Goal: Check status: Check status

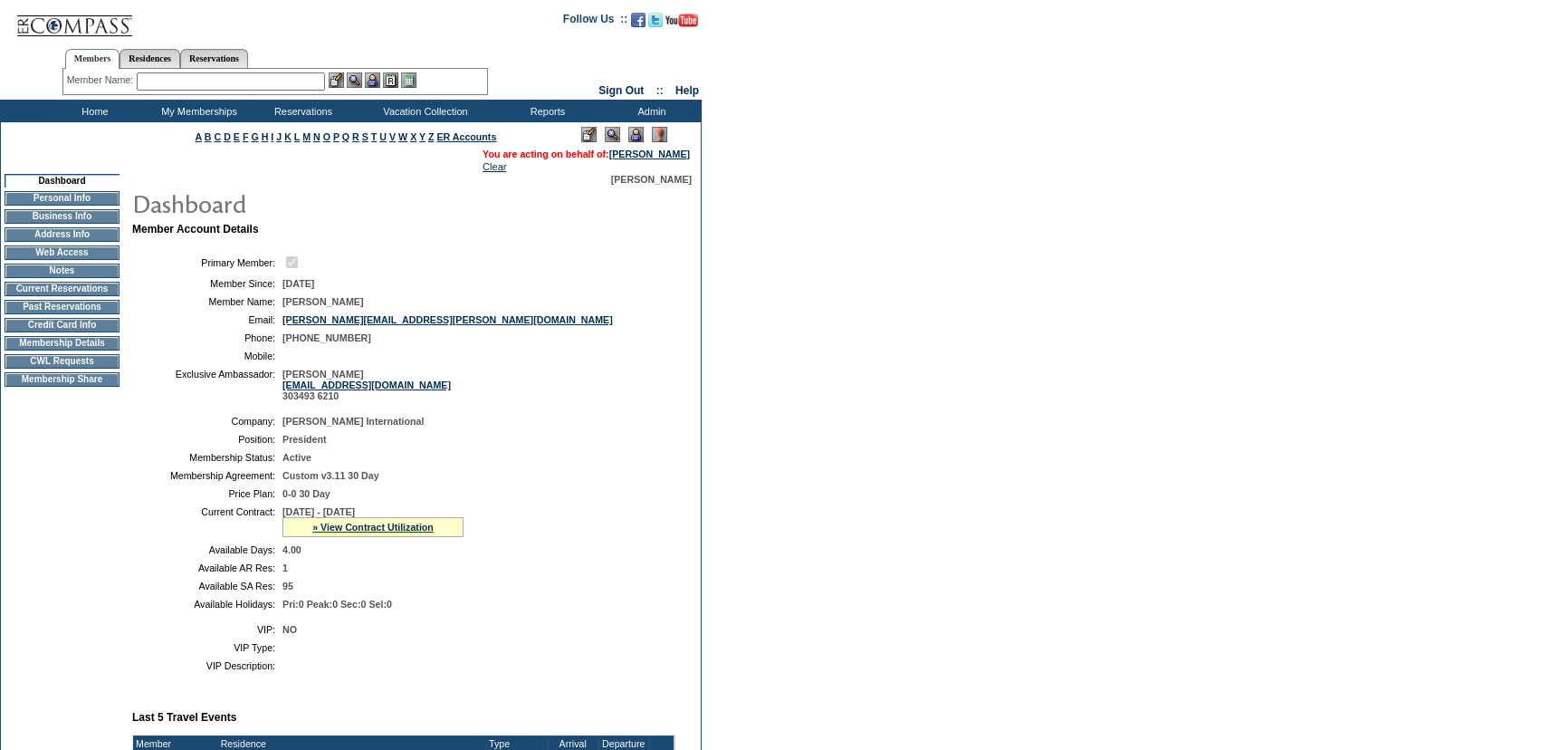
click at [943, 398] on form "Follow Us ::" at bounding box center [784, 731] width 1568 height 1463
click at [359, 536] on div "» View Contract Utilization" at bounding box center [373, 526] width 181 height 20
click at [360, 533] on link "» View Contract Utilization" at bounding box center [373, 526] width 121 height 10
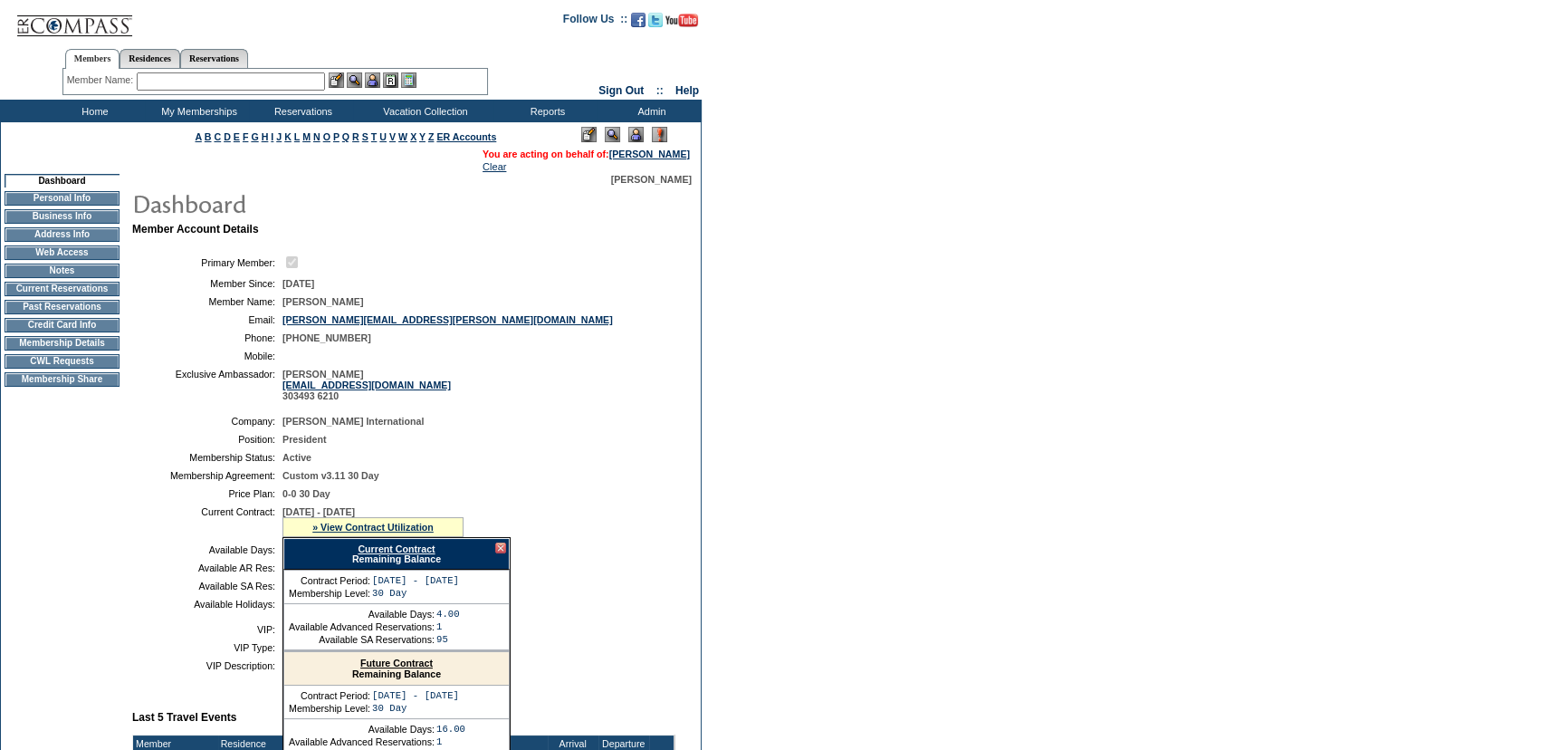
click at [381, 549] on link "Current Contract" at bounding box center [396, 548] width 77 height 10
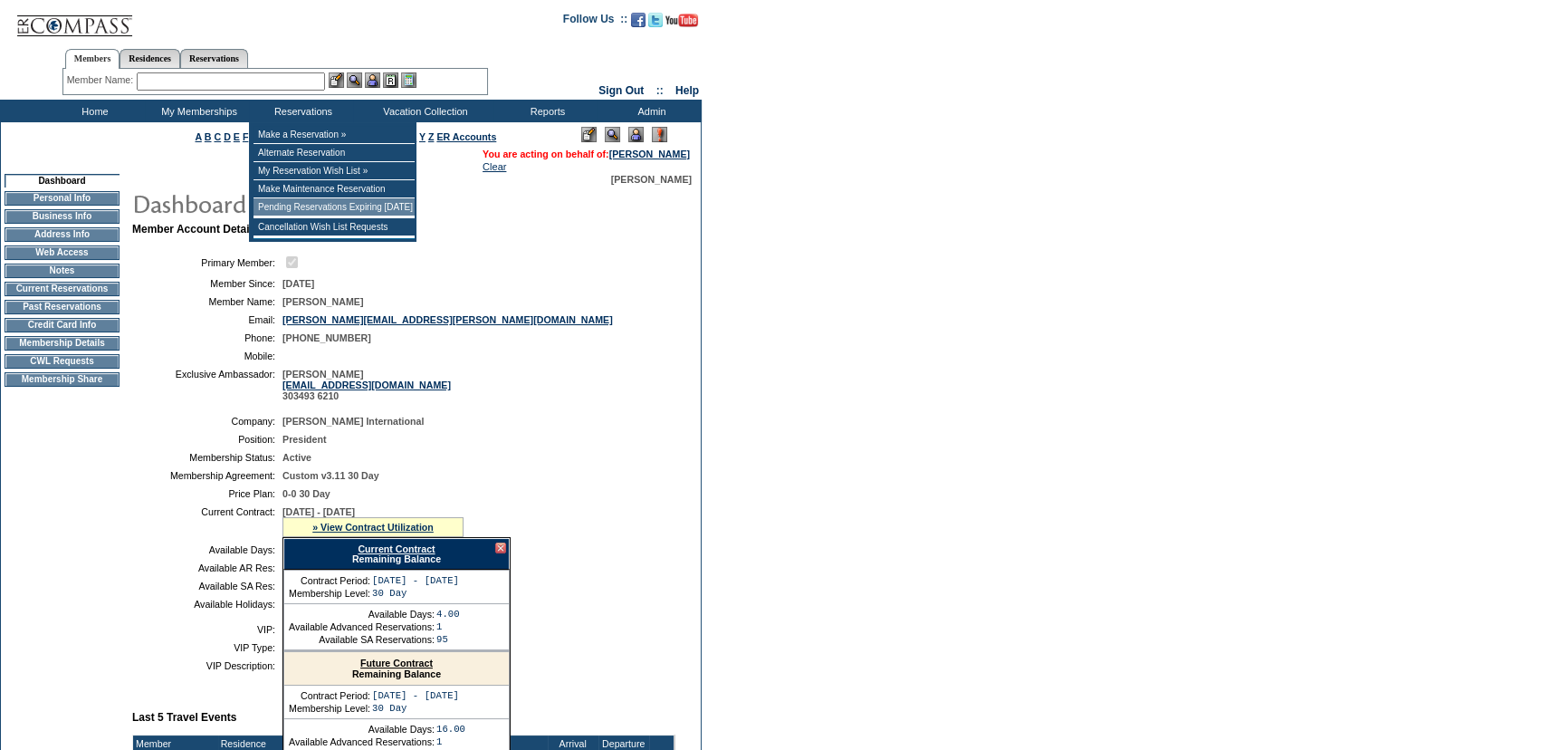
click at [368, 216] on td "Pending Reservations Expiring [DATE]" at bounding box center [334, 207] width 161 height 18
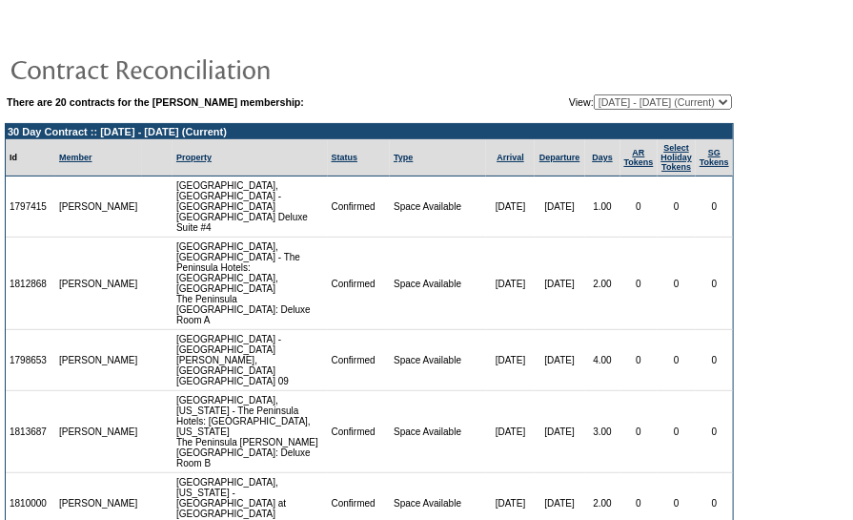
click at [789, 336] on form "There are 20 contracts for the Barbara Strottman membership: View: 07/01/09 - 0…" at bounding box center [426, 359] width 853 height 718
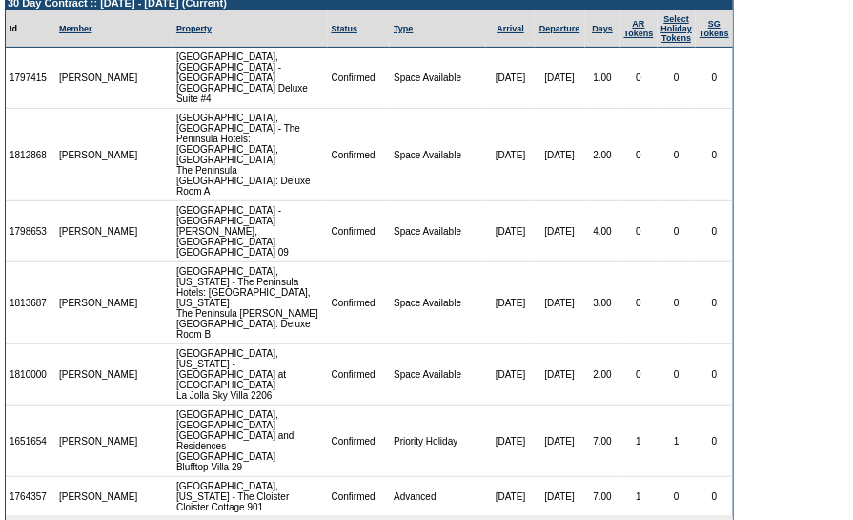
scroll to position [133, 0]
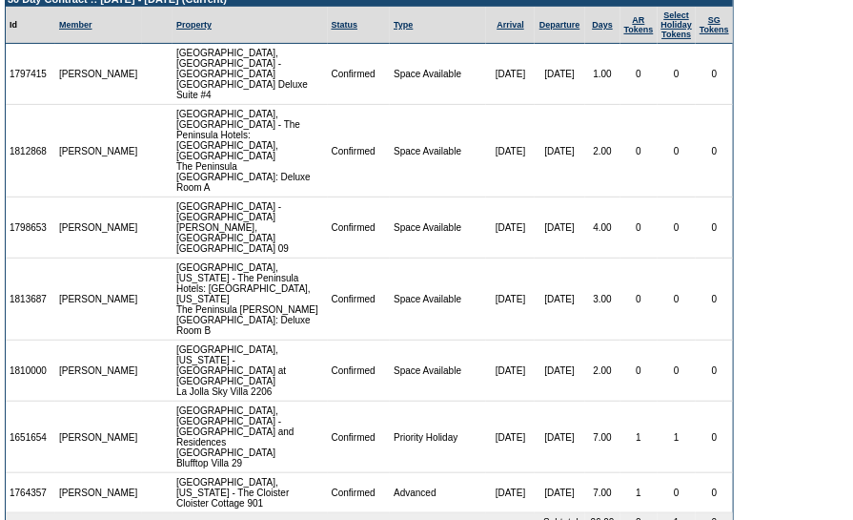
click at [825, 296] on form "There are 20 contracts for the Barbara Strottman membership: View: 07/01/09 - 0…" at bounding box center [426, 226] width 853 height 718
click at [820, 277] on form "There are 20 contracts for the Barbara Strottman membership: View: 07/01/09 - 0…" at bounding box center [426, 226] width 853 height 718
click at [750, 337] on form "There are 20 contracts for the Barbara Strottman membership: View: 07/01/09 - 0…" at bounding box center [426, 226] width 853 height 718
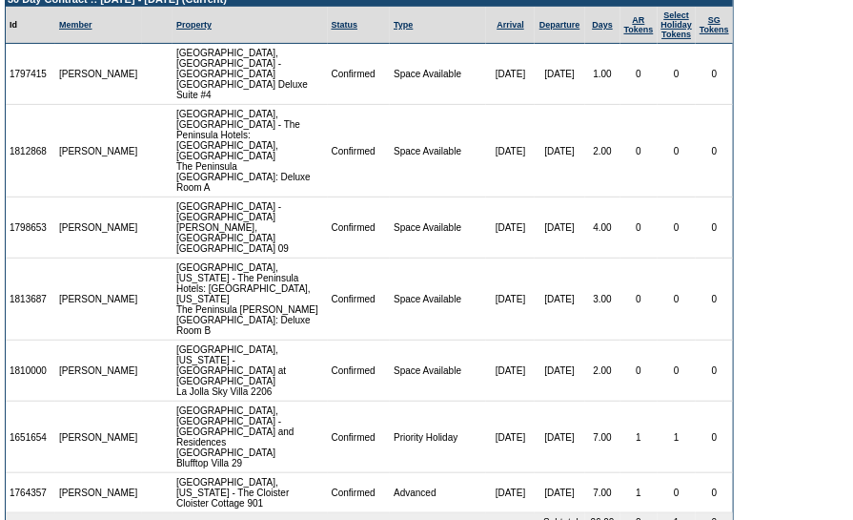
click at [715, 340] on td "0" at bounding box center [714, 370] width 37 height 61
click at [621, 206] on td "0" at bounding box center [639, 227] width 37 height 61
